Goal: Task Accomplishment & Management: Manage account settings

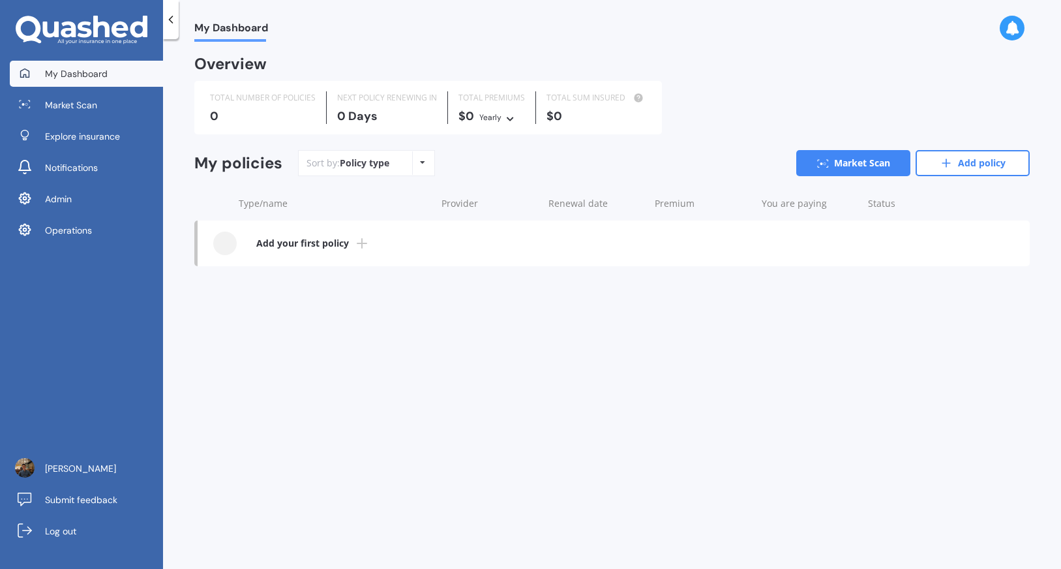
click at [121, 231] on link "Operations" at bounding box center [86, 230] width 153 height 26
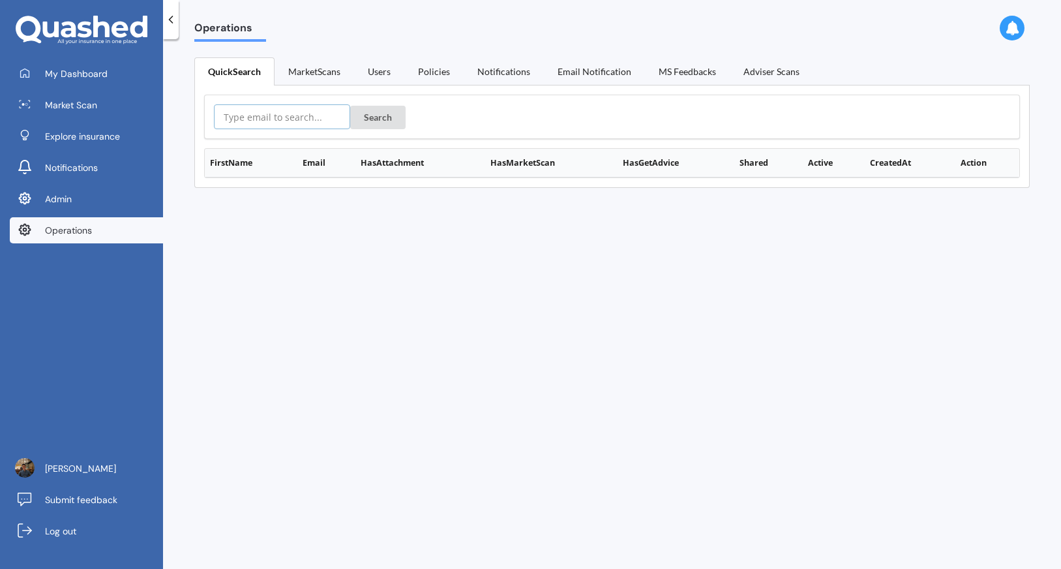
click at [317, 121] on input "text" at bounding box center [282, 116] width 136 height 25
paste input "mich78nz@gmail.com"
type input "mich78nz@gmail.com"
click at [368, 121] on button "Search" at bounding box center [377, 117] width 55 height 23
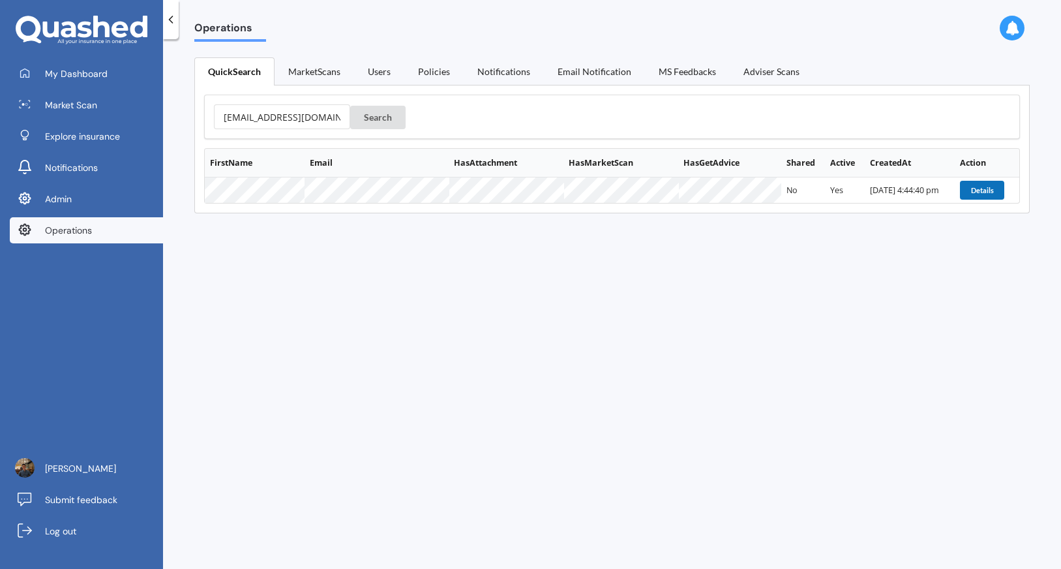
click at [963, 189] on button "Details" at bounding box center [982, 190] width 44 height 18
click at [976, 190] on button "Details" at bounding box center [982, 190] width 44 height 18
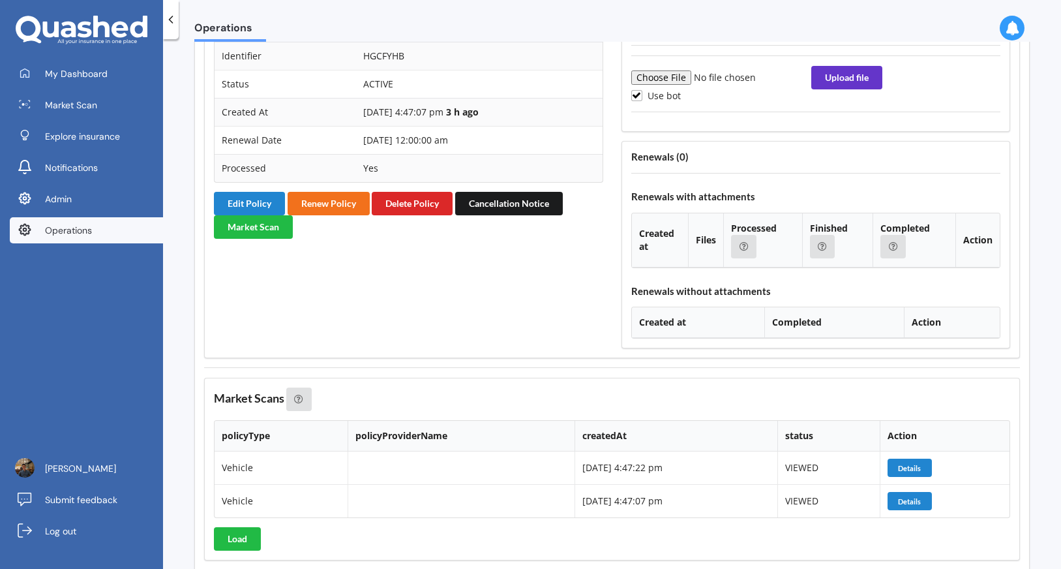
scroll to position [1402, 0]
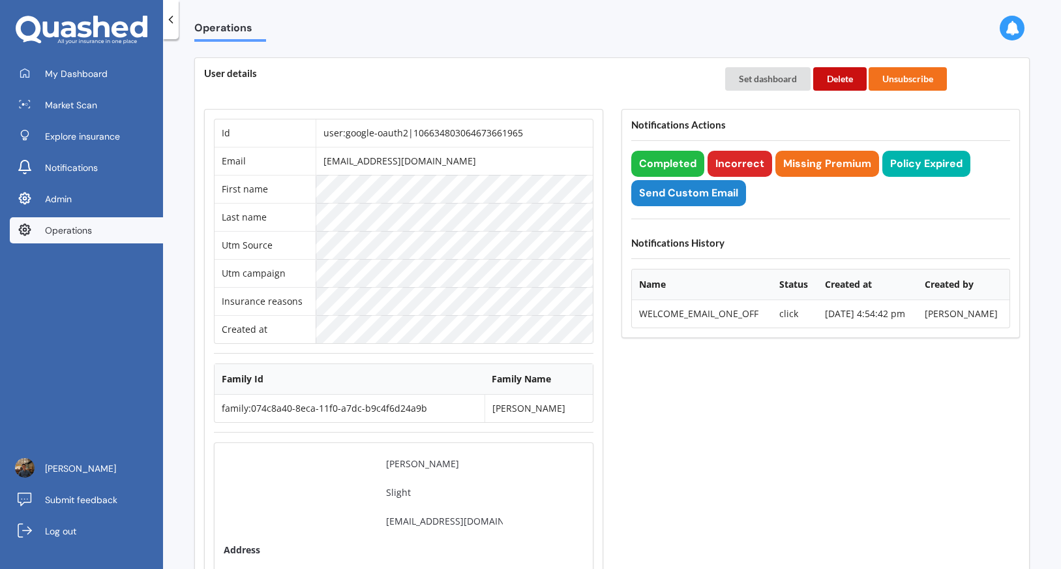
click at [835, 86] on button "Delete" at bounding box center [839, 78] width 53 height 23
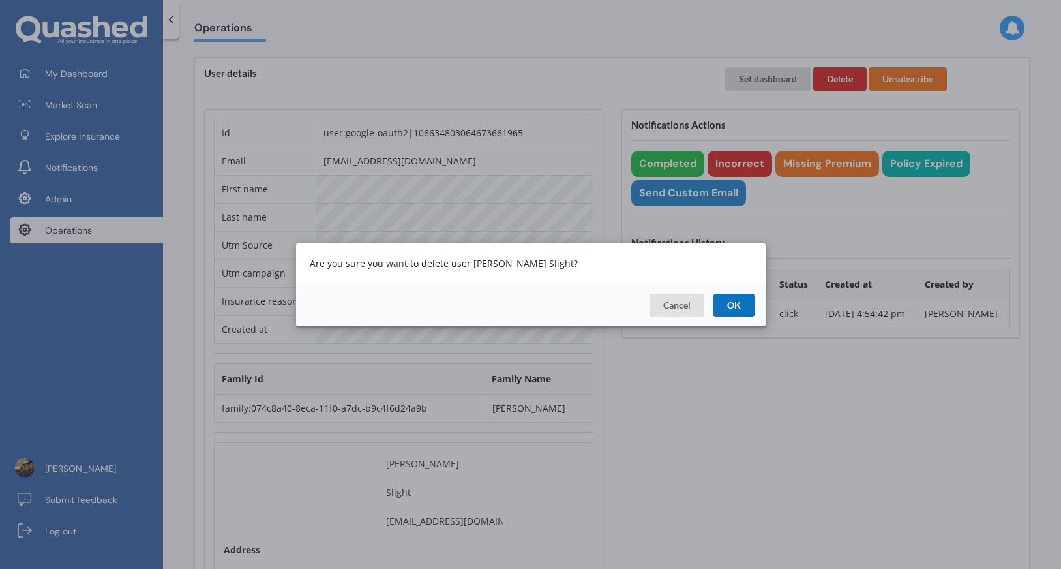
click at [730, 308] on button "OK" at bounding box center [733, 304] width 41 height 23
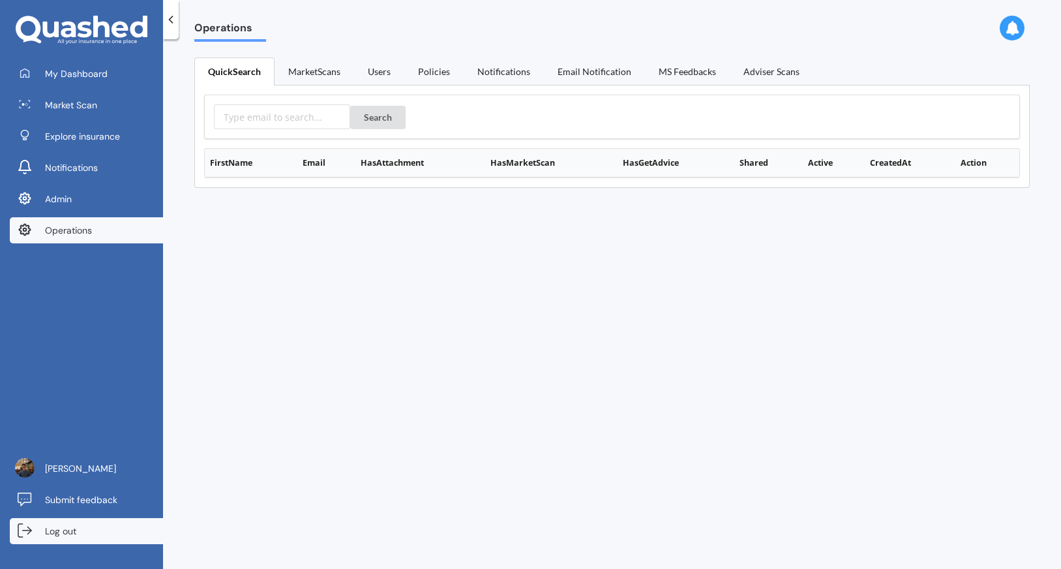
click at [134, 527] on link "Log out" at bounding box center [86, 531] width 153 height 26
